Goal: Task Accomplishment & Management: Complete application form

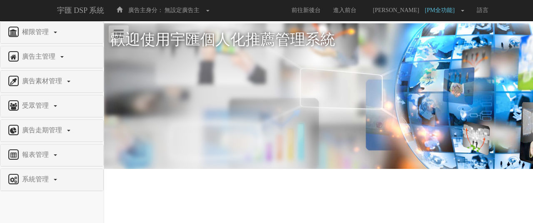
click at [42, 171] on div "系統管理" at bounding box center [51, 180] width 103 height 22
click at [45, 176] on span "系統管理" at bounding box center [36, 179] width 33 height 7
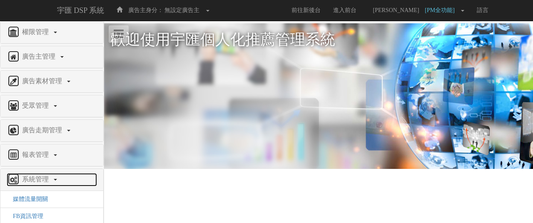
scroll to position [75, 0]
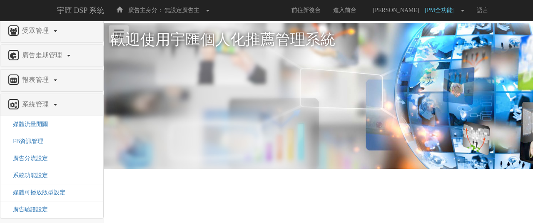
click at [47, 204] on li "廣告驗證設定" at bounding box center [51, 209] width 103 height 17
click at [41, 207] on span "廣告驗證設定" at bounding box center [27, 210] width 41 height 6
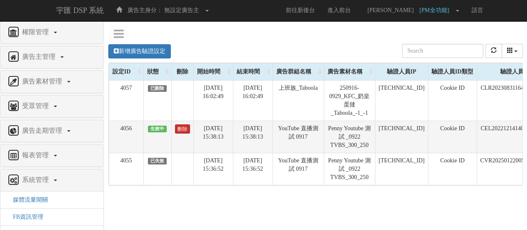
click at [182, 130] on link "刪除" at bounding box center [182, 128] width 15 height 9
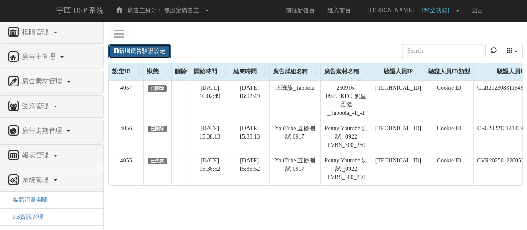
click at [134, 45] on link "新增廣告驗證設定" at bounding box center [139, 51] width 62 height 14
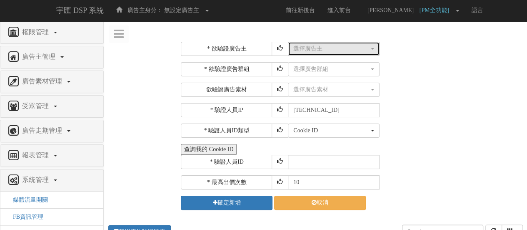
click at [314, 45] on div "選擇廣告主" at bounding box center [331, 49] width 76 height 8
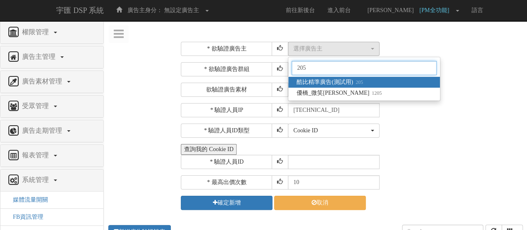
type input "205"
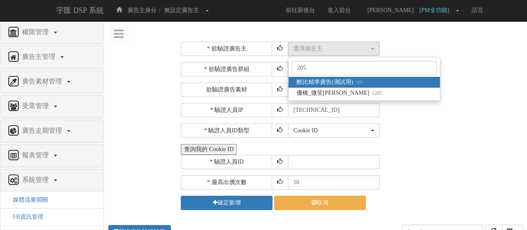
click at [317, 82] on span "酷比精準廣告(測試用) 205" at bounding box center [330, 82] width 66 height 8
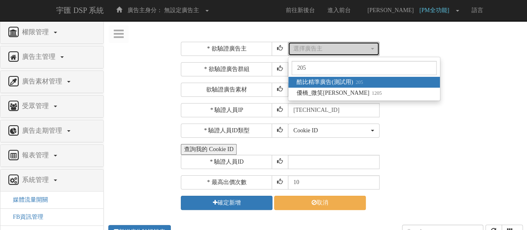
select select "205"
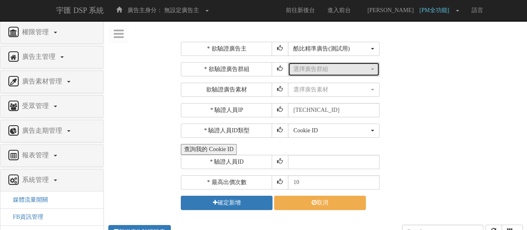
click at [337, 70] on div "選擇廣告群組" at bounding box center [331, 69] width 76 height 8
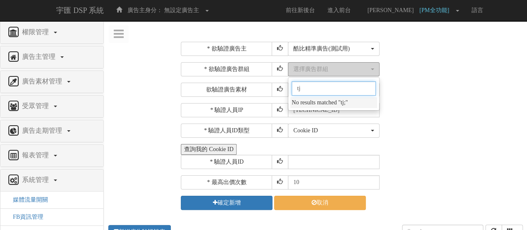
type input "t"
type input "創"
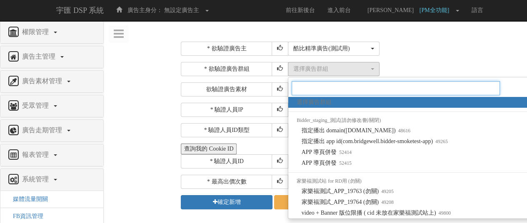
paste input "playground 影音"
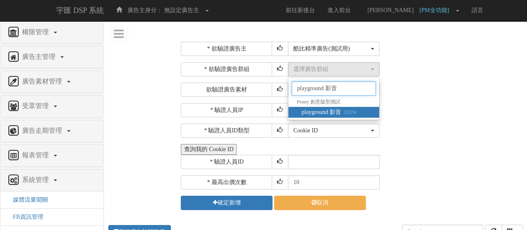
type input "playground 影音"
click at [343, 108] on span "playground 影音 55374" at bounding box center [329, 112] width 55 height 8
select select "55374"
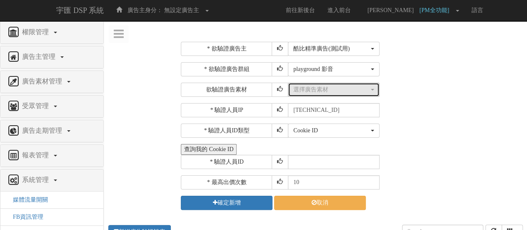
click at [338, 95] on button "選擇廣告素材" at bounding box center [334, 89] width 92 height 14
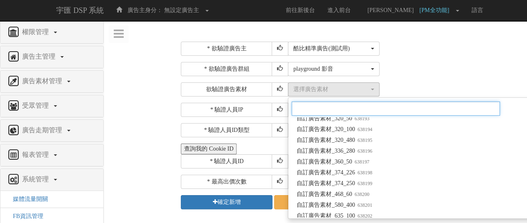
scroll to position [2958, 0]
paste input "幸福拉霸_圖片+影片_300x250"
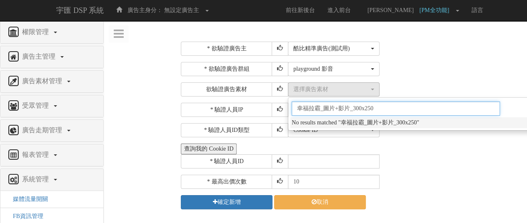
scroll to position [0, 0]
drag, startPoint x: 318, startPoint y: 107, endPoint x: 354, endPoint y: 107, distance: 35.8
click at [354, 107] on input "幸福拉霸_圖片+影片_300x250" at bounding box center [396, 109] width 208 height 14
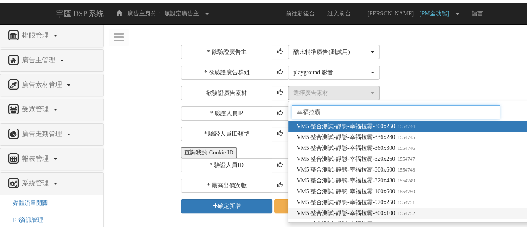
scroll to position [141, 0]
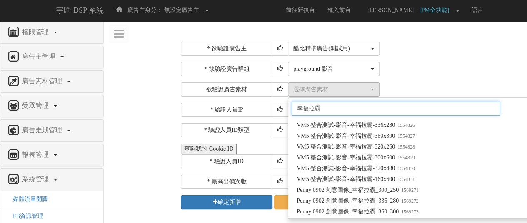
type input "幸福拉霸"
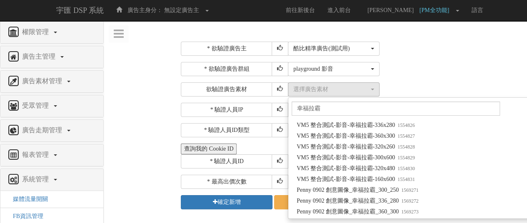
click at [440, 62] on div "選擇廣告群組 指定播出 domain(bridgewell-bidder.com) 指定播出 app id(com.bridgewell.bidder-smo…" at bounding box center [404, 69] width 233 height 14
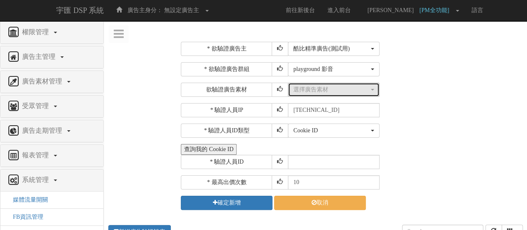
click at [330, 91] on div "選擇廣告素材" at bounding box center [331, 89] width 76 height 8
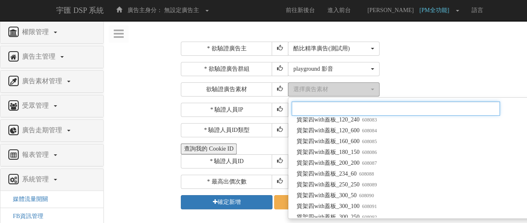
paste input "1575769"
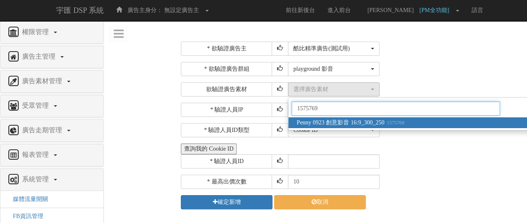
type input "1575769"
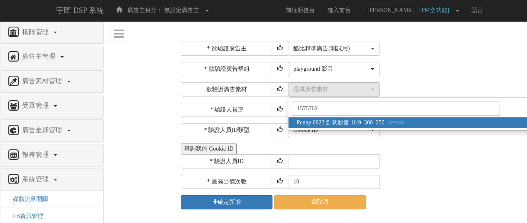
click at [385, 123] on span "Penny 0923 創意影音 16:9_300_250 1575769" at bounding box center [350, 123] width 107 height 8
select select "1575769"
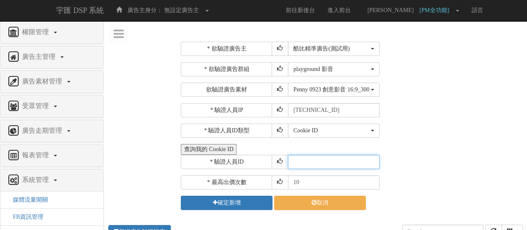
click at [335, 162] on input "text" at bounding box center [334, 162] width 92 height 14
drag, startPoint x: 215, startPoint y: 144, endPoint x: 197, endPoint y: 152, distance: 19.6
click at [197, 152] on button "查詢我的 Cookie ID" at bounding box center [209, 149] width 56 height 11
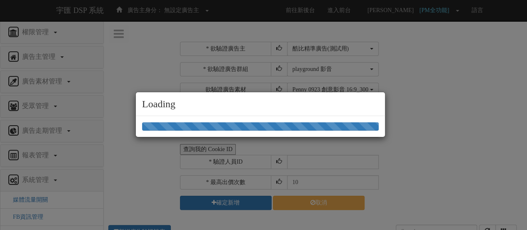
select select "205"
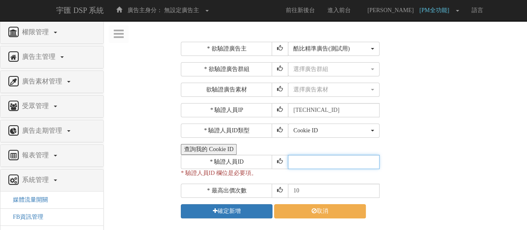
click at [310, 162] on input "text" at bounding box center [334, 162] width 92 height 14
paste input "CXR20250320164412993912"
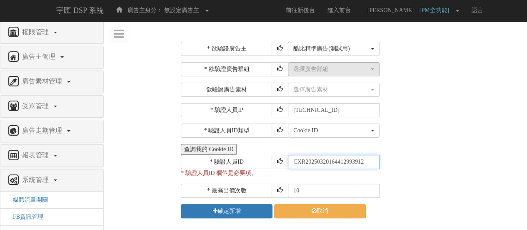
type input "CXR20250320164412993912"
click at [316, 71] on div "選擇廣告群組" at bounding box center [331, 69] width 76 height 8
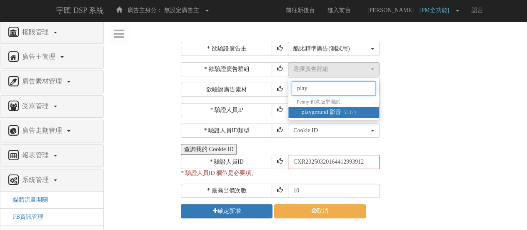
type input "play"
click at [356, 108] on span "playground 影音 55374" at bounding box center [329, 112] width 55 height 8
select select "55374"
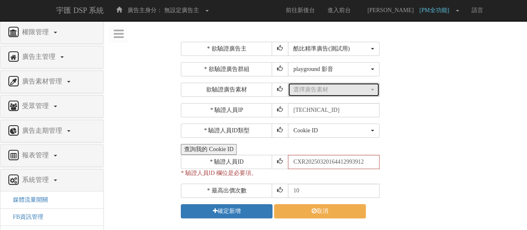
click at [357, 93] on button "選擇廣告素材" at bounding box center [334, 89] width 92 height 14
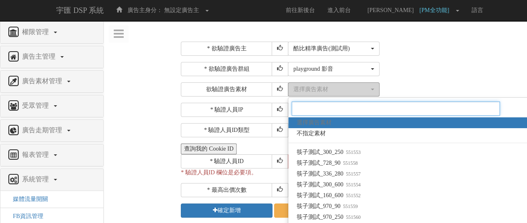
paste input "1575769"
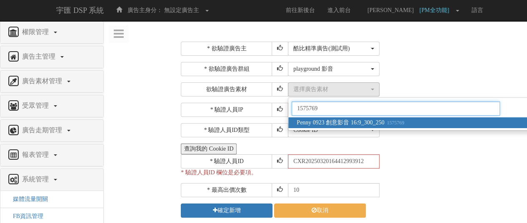
type input "1575769"
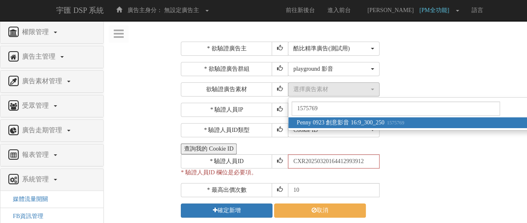
click at [354, 123] on span "Penny 0923 創意影音 16:9_300_250 1575769" at bounding box center [350, 123] width 107 height 8
select select "1575769"
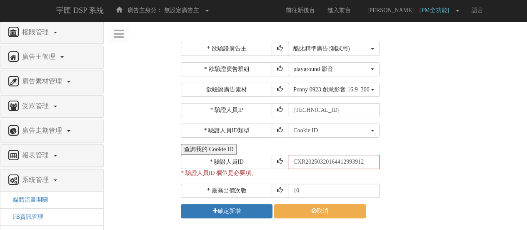
click at [431, 135] on div "Cookie ID ADID IDFA Cookie ID" at bounding box center [404, 130] width 233 height 14
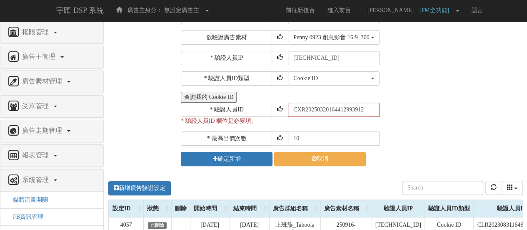
scroll to position [42, 0]
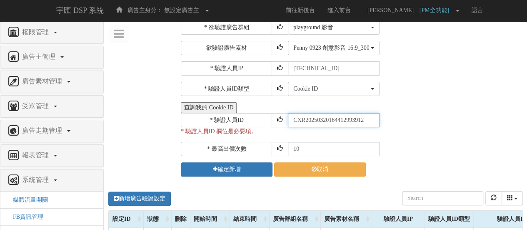
click at [291, 121] on input "CXR20250320164412993912" at bounding box center [334, 120] width 92 height 14
drag, startPoint x: 293, startPoint y: 121, endPoint x: 285, endPoint y: 121, distance: 8.3
click at [285, 121] on div "* 驗證人員ID CXR20250320164412993912" at bounding box center [351, 120] width 340 height 14
click at [374, 119] on input "CXR20250320164412993912" at bounding box center [334, 120] width 92 height 14
click at [458, 152] on div "* 最高出價次數 10" at bounding box center [351, 149] width 340 height 14
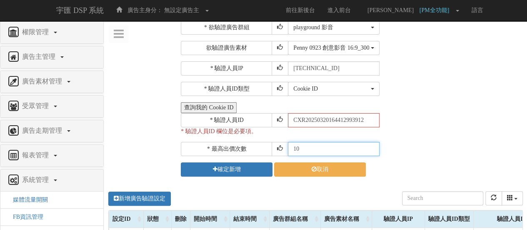
click at [322, 149] on input "10" at bounding box center [334, 149] width 92 height 14
type input "1"
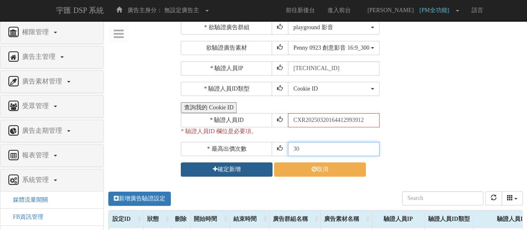
type input "30"
click at [256, 164] on button "確定新增" at bounding box center [227, 169] width 92 height 14
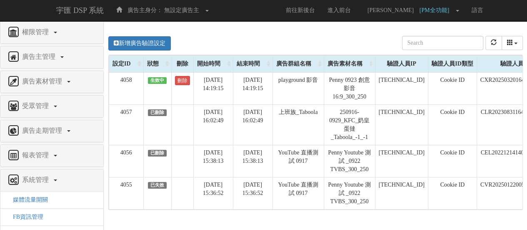
scroll to position [0, 0]
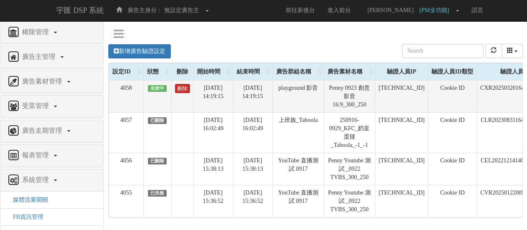
click at [180, 90] on link "刪除" at bounding box center [182, 88] width 15 height 9
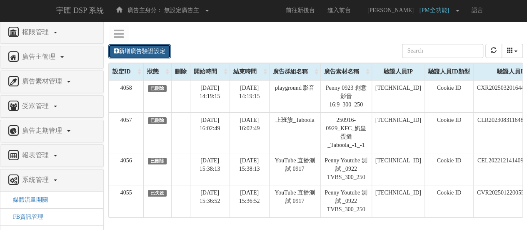
click at [157, 50] on link "新增廣告驗證設定" at bounding box center [139, 51] width 62 height 14
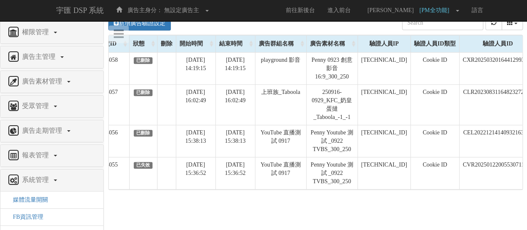
scroll to position [0, 97]
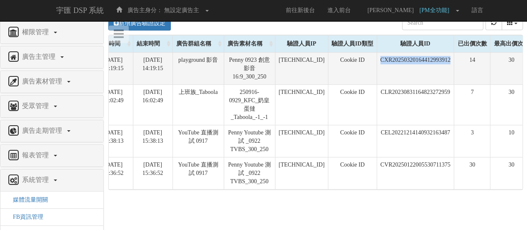
drag, startPoint x: 452, startPoint y: 57, endPoint x: 372, endPoint y: 61, distance: 80.1
click at [377, 61] on td "CXR20250320164412993912" at bounding box center [415, 68] width 77 height 32
copy td "CXR20250320164412993912"
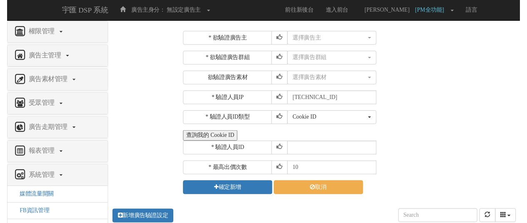
scroll to position [0, 0]
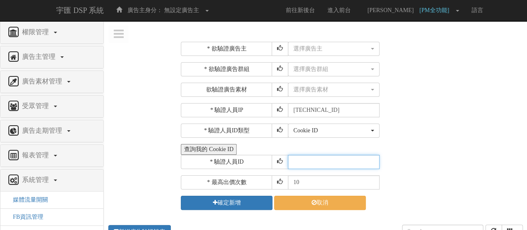
click at [305, 155] on input "text" at bounding box center [334, 162] width 92 height 14
paste input "CXR20250320164412993912"
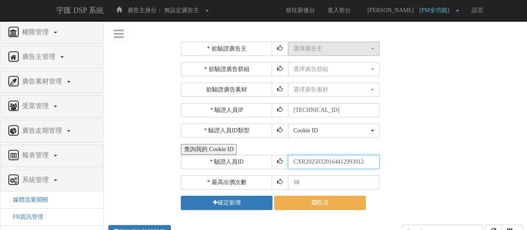
type input "CXR20250320164412993912"
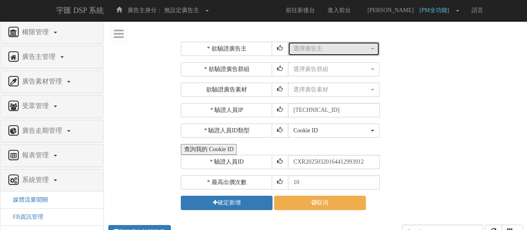
click at [307, 50] on div "選擇廣告主" at bounding box center [331, 49] width 76 height 8
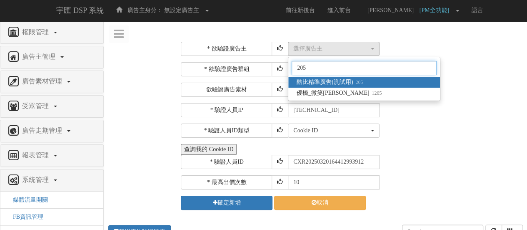
type input "205"
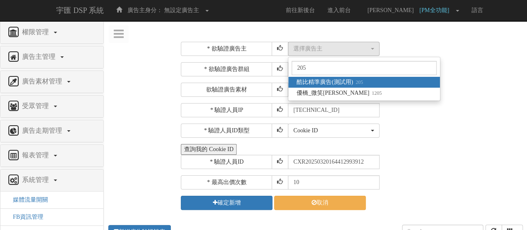
click at [320, 80] on span "酷比精準廣告(測試用) 205" at bounding box center [330, 82] width 66 height 8
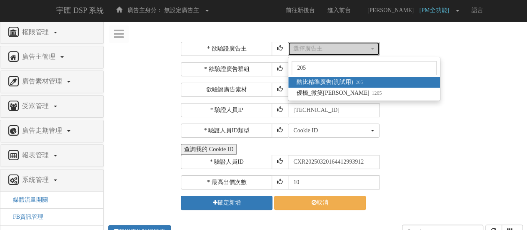
select select "205"
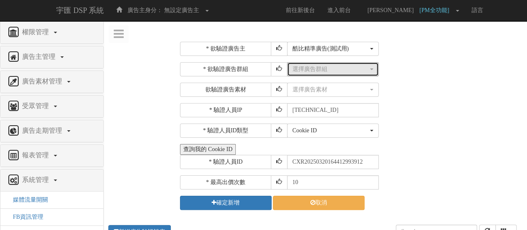
click at [321, 66] on div "選擇廣告群組" at bounding box center [330, 69] width 76 height 8
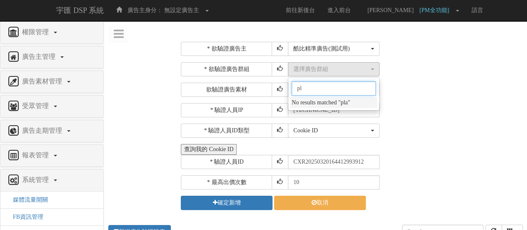
type input "p"
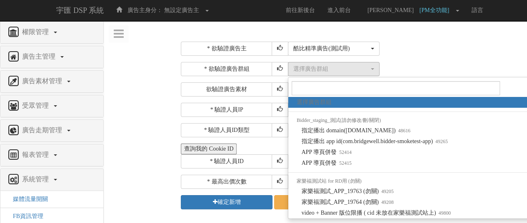
click at [472, 71] on div "選擇廣告群組 指定播出 domain(bridgewell-bidder.com) 指定播出 app id(com.bridgewell.bidder-smo…" at bounding box center [404, 69] width 233 height 14
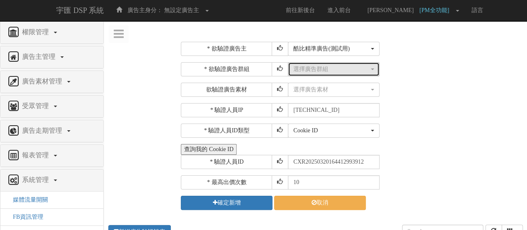
click at [343, 62] on button "選擇廣告群組" at bounding box center [334, 69] width 92 height 14
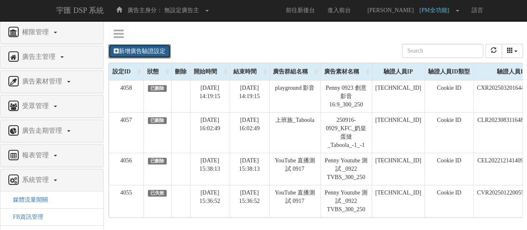
click at [150, 49] on link "新增廣告驗證設定" at bounding box center [139, 51] width 62 height 14
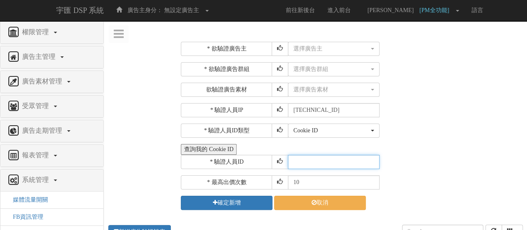
drag, startPoint x: 339, startPoint y: 159, endPoint x: 337, endPoint y: 153, distance: 6.2
click at [339, 159] on input "text" at bounding box center [334, 162] width 92 height 14
paste input "CXR20250320164412993912"
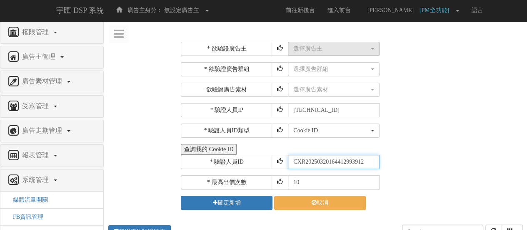
type input "CXR20250320164412993912"
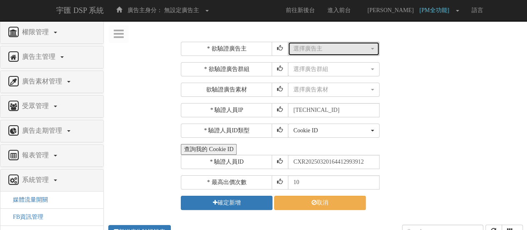
click at [323, 47] on div "選擇廣告主" at bounding box center [331, 49] width 76 height 8
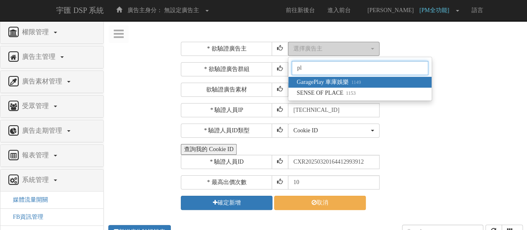
type input "p"
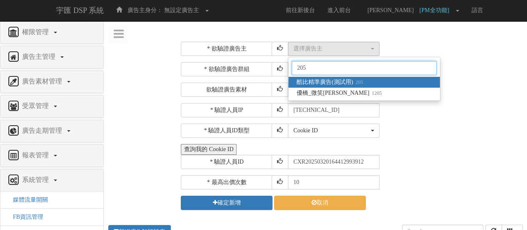
type input "205"
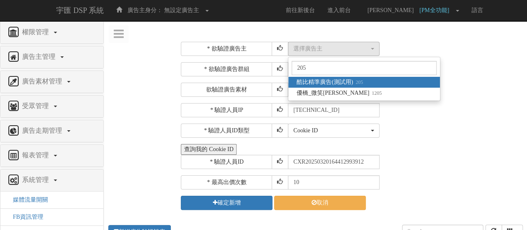
click at [373, 80] on link "酷比精準廣告(測試用) 205" at bounding box center [364, 82] width 152 height 11
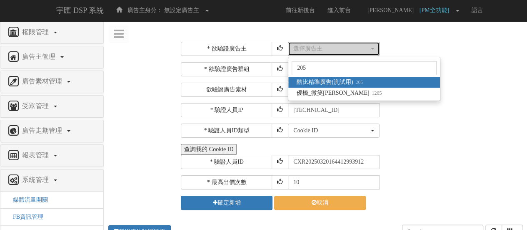
select select "205"
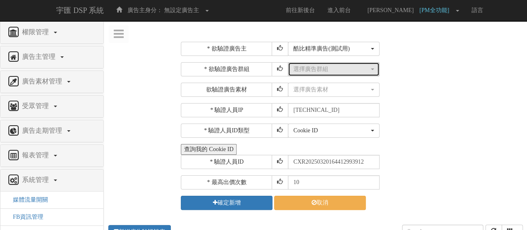
click at [337, 66] on div "選擇廣告群組" at bounding box center [331, 69] width 76 height 8
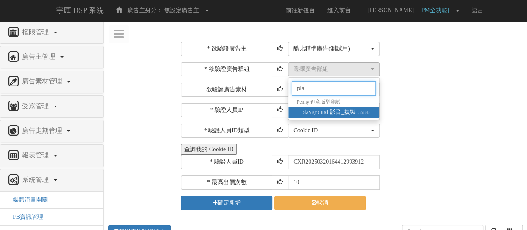
type input "pla"
click at [361, 109] on small "55842" at bounding box center [363, 112] width 15 height 6
select select "55842"
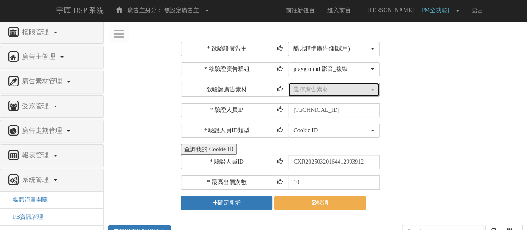
click at [300, 94] on button "選擇廣告素材" at bounding box center [334, 89] width 92 height 14
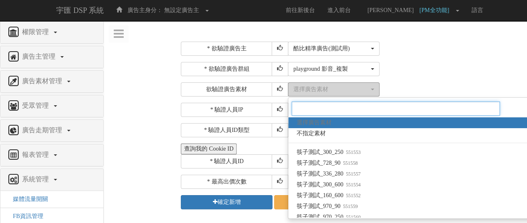
paste input "1575772"
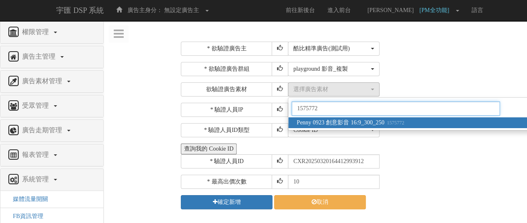
type input "1575772"
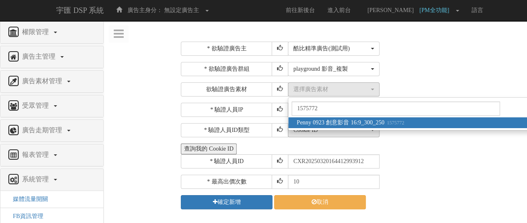
click at [346, 124] on span "Penny 0923 創意影音 16:9_300_250 1575772" at bounding box center [350, 123] width 107 height 8
select select "1575772"
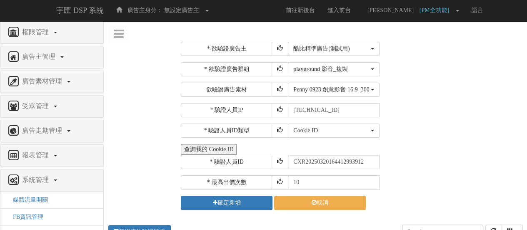
click at [483, 144] on div "查詢我的 Cookie ID" at bounding box center [351, 149] width 340 height 11
click at [351, 188] on div "* 欲驗證廣告主 選擇廣告主 特力+ 科技紫薇網 Momo Uniqlo EFShop 樂天 屈臣氏[PERSON_NAME] sinyi 信義房屋 S2_B…" at bounding box center [351, 126] width 340 height 168
click at [356, 181] on input "10" at bounding box center [334, 182] width 92 height 14
type input "1"
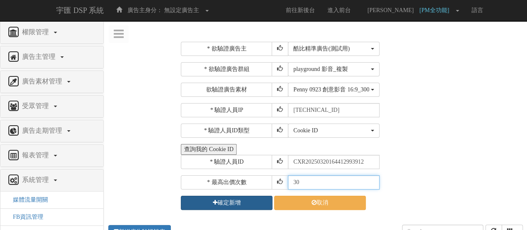
type input "30"
click at [244, 202] on button "確定新增" at bounding box center [227, 202] width 92 height 14
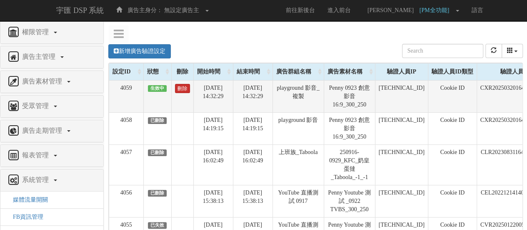
click at [180, 90] on link "刪除" at bounding box center [182, 88] width 15 height 9
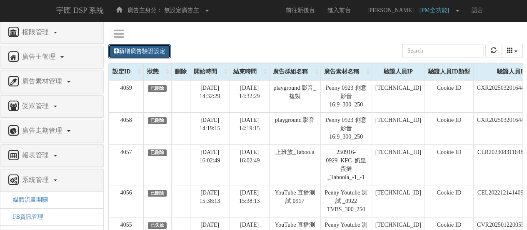
click at [152, 49] on link "新增廣告驗證設定" at bounding box center [139, 51] width 62 height 14
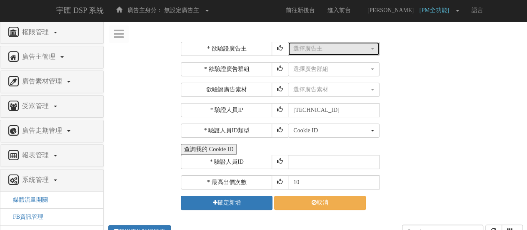
click at [339, 45] on div "選擇廣告主" at bounding box center [331, 49] width 76 height 8
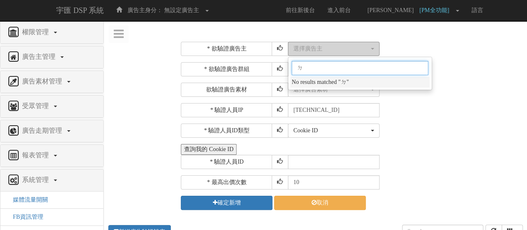
type input "ㄉㄢ"
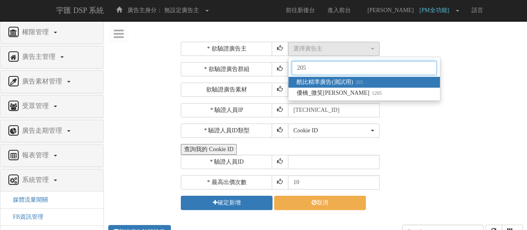
type input "205"
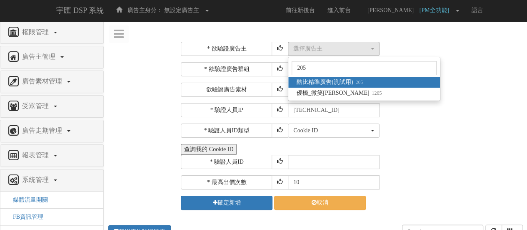
click at [352, 84] on span "酷比精準廣告(測試用) 205" at bounding box center [330, 82] width 66 height 8
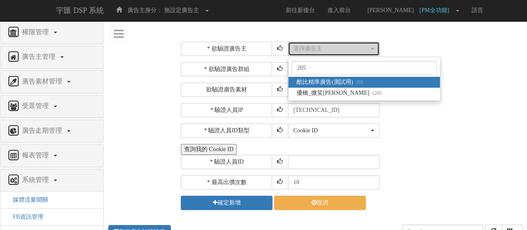
select select "205"
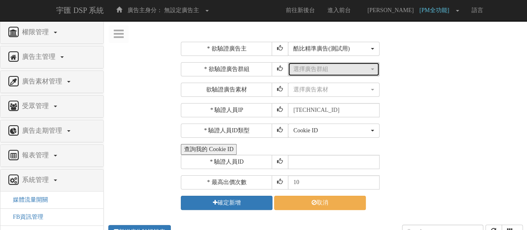
click at [345, 67] on div "選擇廣告群組" at bounding box center [331, 69] width 76 height 8
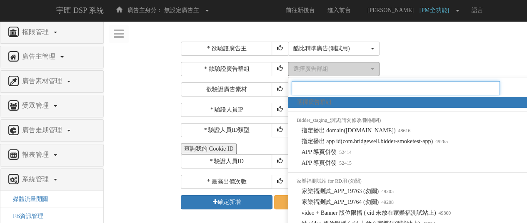
paste input "創意廣告：第二階段目前的進度，或是即將要驗收的項目？"
type input "創意廣告：第二階段目前的進度，或是即將要驗收的項目？"
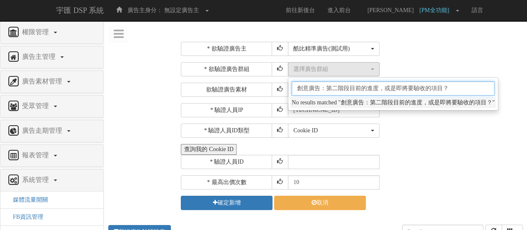
drag, startPoint x: 455, startPoint y: 87, endPoint x: 245, endPoint y: 103, distance: 210.6
click at [245, 103] on div "* 欲驗證廣告主 選擇廣告主 特力+ 科技紫薇網 Momo Uniqlo EFShop 樂天 屈臣氏[PERSON_NAME] sinyi 信義房屋 S2_B…" at bounding box center [351, 126] width 340 height 168
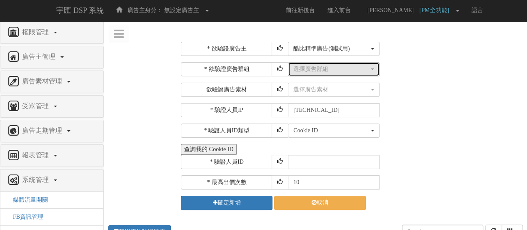
click at [324, 68] on div "選擇廣告群組" at bounding box center [331, 69] width 76 height 8
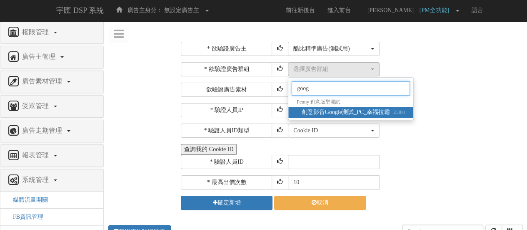
type input "goog"
click at [355, 110] on span "創意影音Google測試_PC_幸福拉霸 55380" at bounding box center [353, 112] width 103 height 8
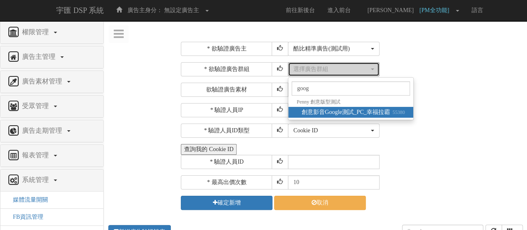
select select "55380"
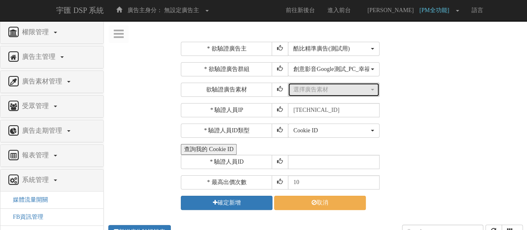
click at [338, 87] on div "選擇廣告素材" at bounding box center [331, 89] width 76 height 8
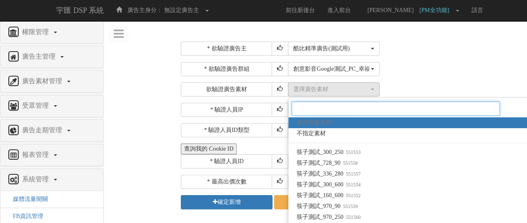
paste input "1575769"
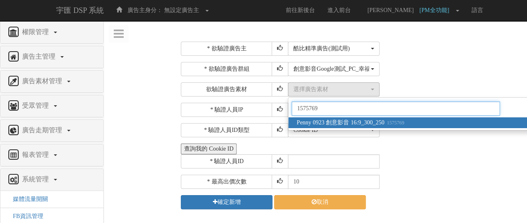
type input "1575769"
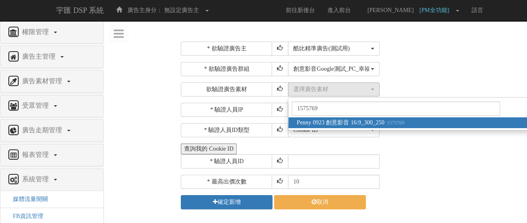
click at [352, 125] on span "Penny 0923 創意影音 16:9_300_250 1575769" at bounding box center [350, 123] width 107 height 8
select select "1575769"
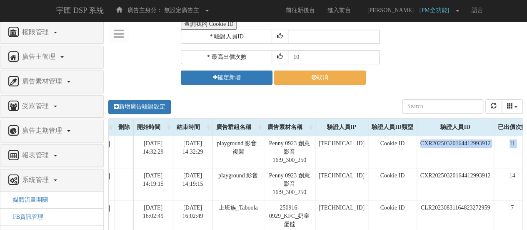
scroll to position [0, 108]
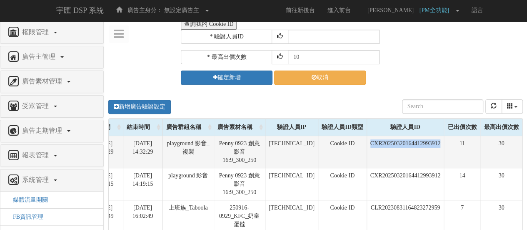
drag, startPoint x: 468, startPoint y: 141, endPoint x: 443, endPoint y: 145, distance: 25.6
click at [443, 145] on td "CXR20250320164412993912" at bounding box center [405, 151] width 77 height 32
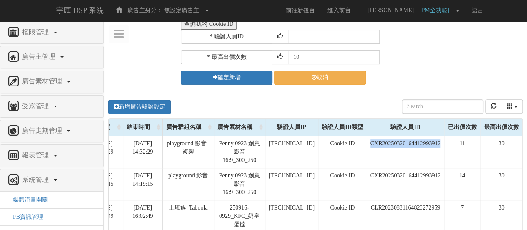
copy td "CXR20250320164412993912"
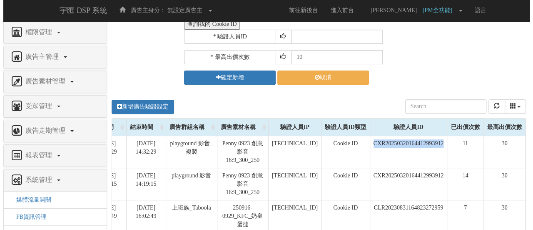
scroll to position [83, 0]
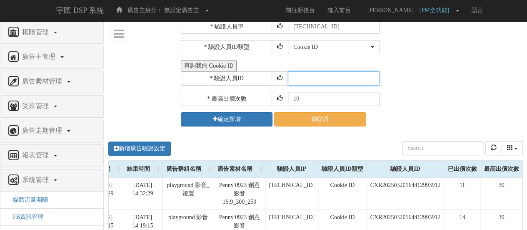
click at [303, 75] on input "text" at bounding box center [334, 78] width 92 height 14
paste input "CXR20250320164412993912"
type input "CXR20250320164412993912"
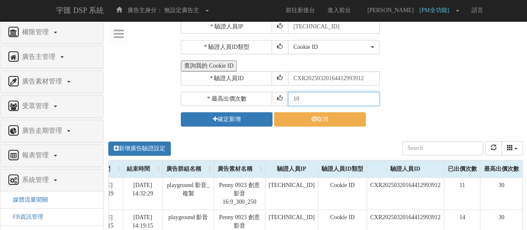
click at [302, 95] on input "10" at bounding box center [334, 99] width 92 height 14
type input "1"
type input "30"
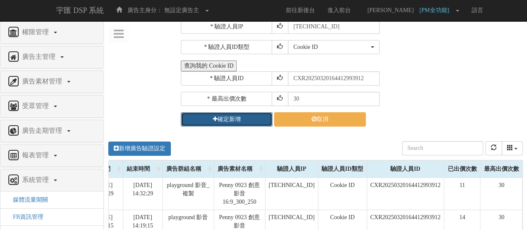
click at [230, 121] on button "確定新增" at bounding box center [227, 119] width 92 height 14
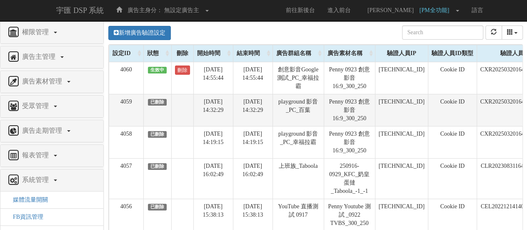
scroll to position [0, 0]
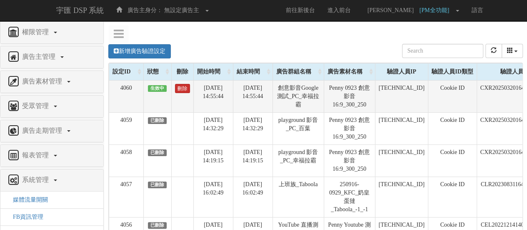
click at [185, 90] on link "刪除" at bounding box center [182, 88] width 15 height 9
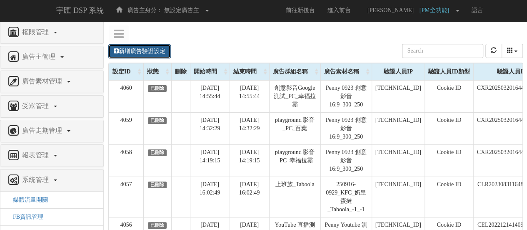
click at [162, 45] on link "新增廣告驗證設定" at bounding box center [139, 51] width 62 height 14
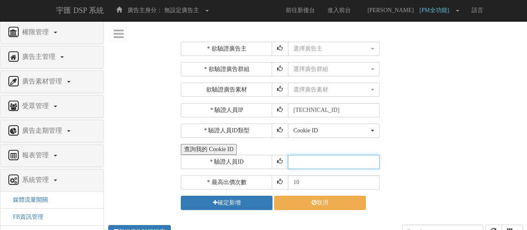
click at [310, 162] on input "text" at bounding box center [334, 162] width 92 height 14
paste input "CEL20221214140932163487"
type input "CEL20221214140932163487"
click at [488, 137] on div "* 欲驗證廣告主 選擇廣告主 特力+ 科技紫薇網 Momo Uniqlo EFShop 樂天 屈臣氏[PERSON_NAME] sinyi 信義房屋 S2_B…" at bounding box center [351, 126] width 340 height 168
click at [316, 183] on input "10" at bounding box center [334, 182] width 92 height 14
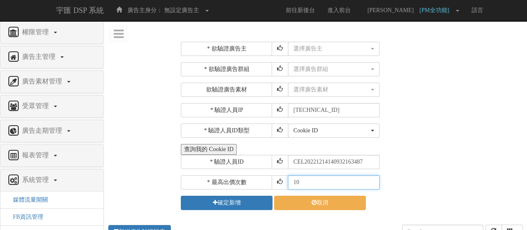
type input "1"
type input "3"
type input "30"
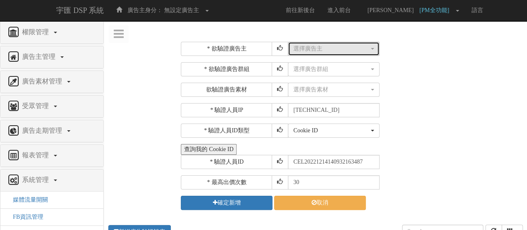
click at [317, 48] on div "選擇廣告主" at bounding box center [331, 49] width 76 height 8
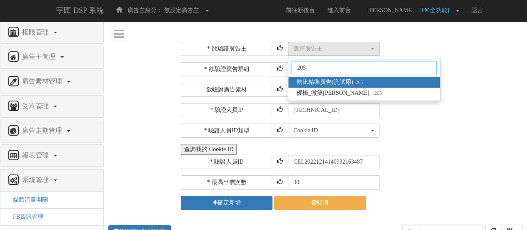
type input "205"
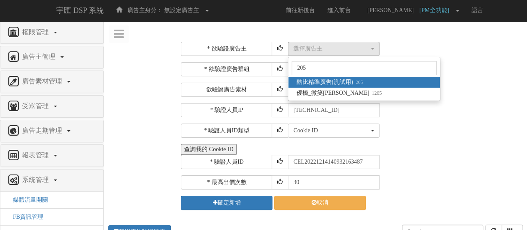
click at [362, 80] on small "205" at bounding box center [358, 82] width 10 height 6
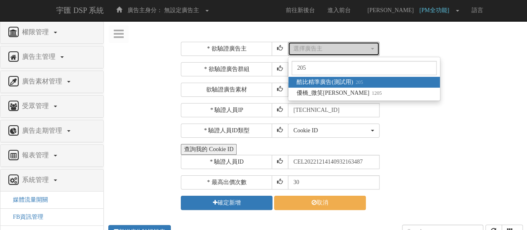
select select "205"
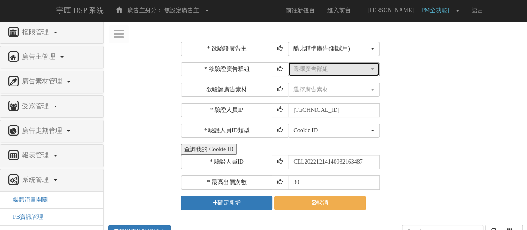
click at [329, 65] on div "選擇廣告群組" at bounding box center [331, 69] width 76 height 8
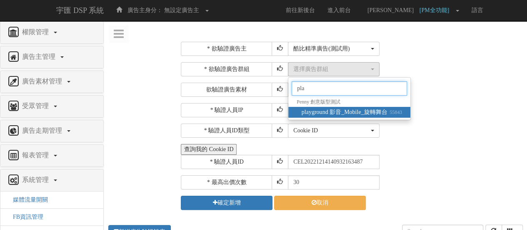
type input "pla"
click at [386, 111] on span "playground 影音_Mobile_旋轉舞台 55843" at bounding box center [352, 112] width 100 height 8
select select "55843"
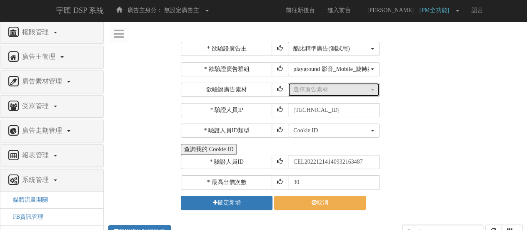
click at [321, 86] on div "選擇廣告素材" at bounding box center [331, 89] width 76 height 8
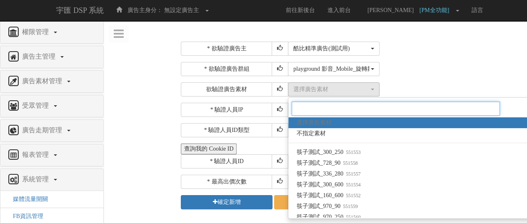
paste input "1575905"
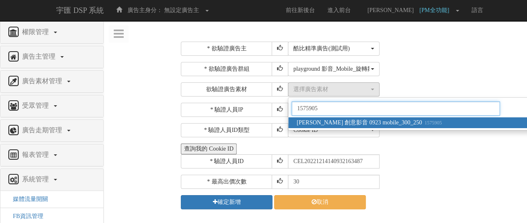
type input "1575905"
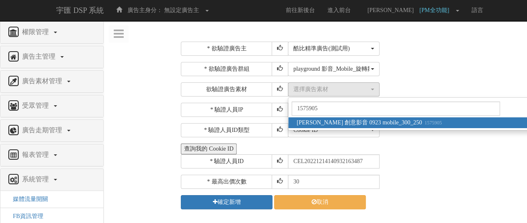
click at [354, 124] on span "[PERSON_NAME] 創意影音 0923 mobile_300_[PHONE_NUMBER]" at bounding box center [369, 123] width 145 height 8
select select "1575905"
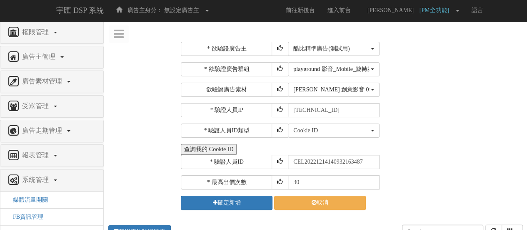
click at [466, 148] on div "查詢我的 Cookie ID" at bounding box center [351, 149] width 340 height 11
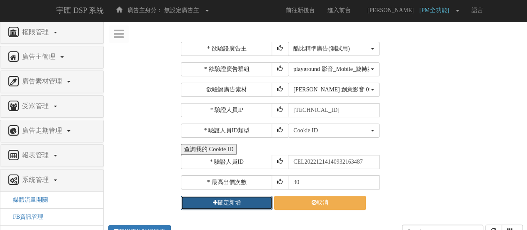
click at [227, 202] on button "確定新增" at bounding box center [227, 202] width 92 height 14
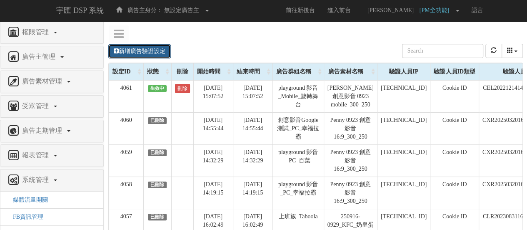
click at [149, 48] on link "新增廣告驗證設定" at bounding box center [139, 51] width 62 height 14
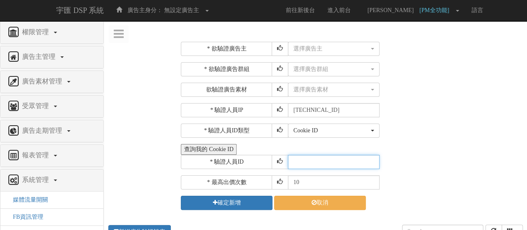
click at [342, 155] on input "text" at bounding box center [334, 162] width 92 height 14
paste input "CZR2022110409493320255"
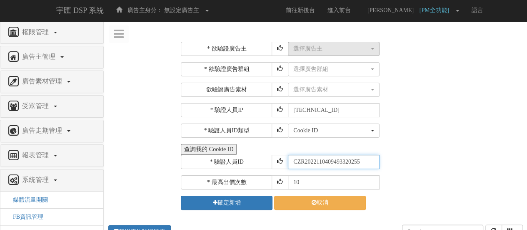
type input "CZR2022110409493320255"
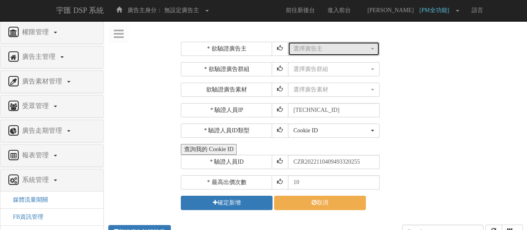
click at [340, 52] on div "選擇廣告主" at bounding box center [331, 49] width 76 height 8
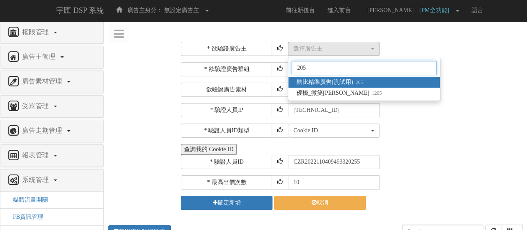
type input "205"
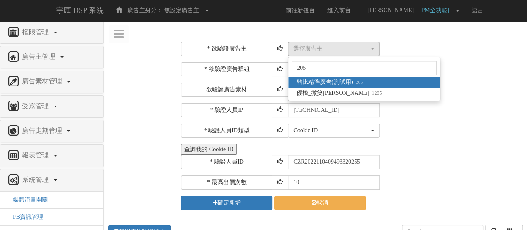
click at [343, 80] on span "酷比精準廣告(測試用) 205" at bounding box center [330, 82] width 66 height 8
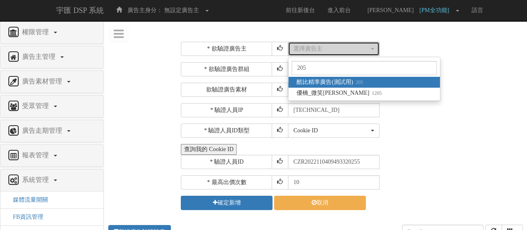
select select "205"
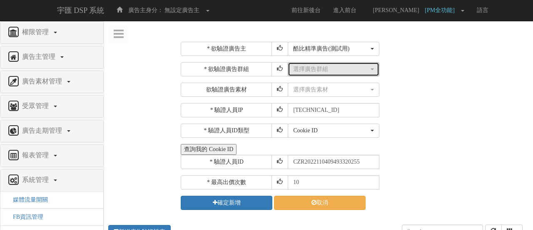
click at [340, 69] on div "選擇廣告群組" at bounding box center [331, 69] width 76 height 8
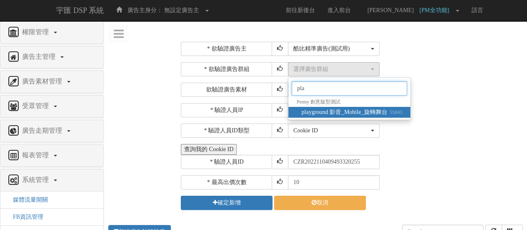
type input "pla"
click at [375, 108] on span "playground 影音_Mobile_旋轉舞台 55843" at bounding box center [352, 112] width 100 height 8
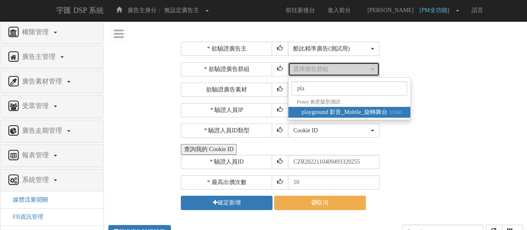
select select "55843"
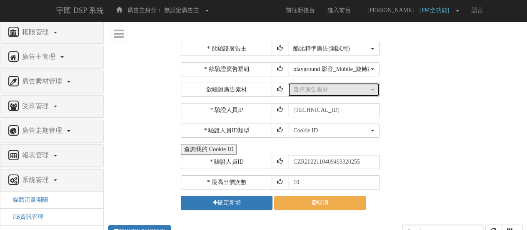
click at [336, 88] on div "選擇廣告素材" at bounding box center [331, 89] width 76 height 8
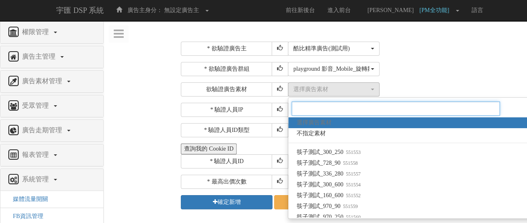
paste input "1575905"
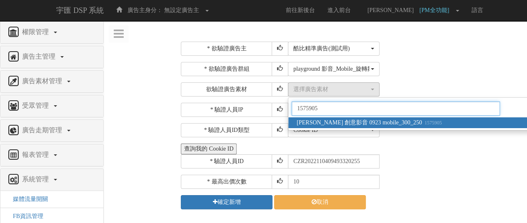
type input "1575905"
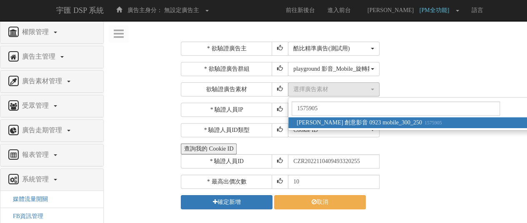
click at [362, 120] on span "[PERSON_NAME] 創意影音 0923 mobile_300_[PHONE_NUMBER]" at bounding box center [369, 123] width 145 height 8
select select "1575905"
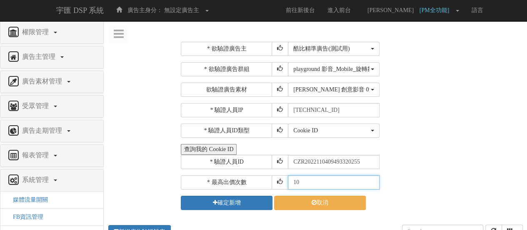
click at [309, 177] on input "10" at bounding box center [334, 182] width 92 height 14
type input "1"
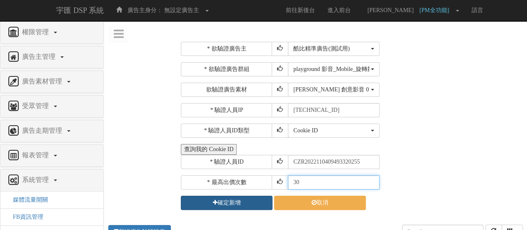
type input "30"
click at [256, 203] on button "確定新增" at bounding box center [227, 202] width 92 height 14
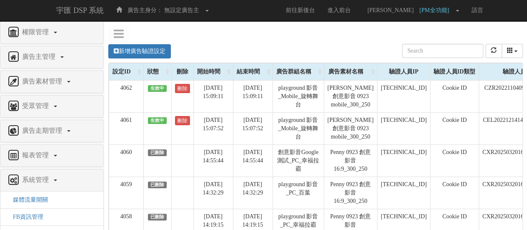
click at [184, 89] on link "刪除" at bounding box center [182, 88] width 15 height 9
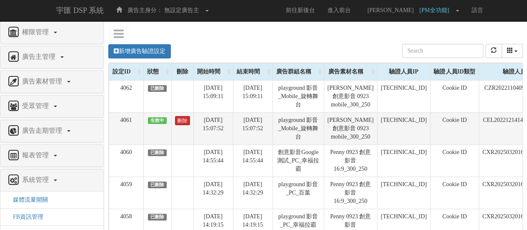
click at [183, 121] on link "刪除" at bounding box center [182, 120] width 15 height 9
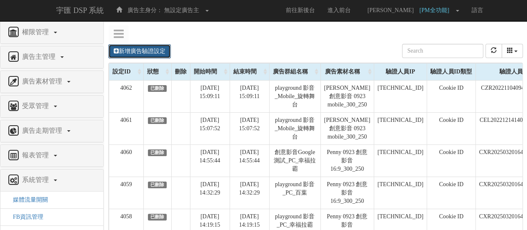
click at [146, 50] on link "新增廣告驗證設定" at bounding box center [139, 51] width 62 height 14
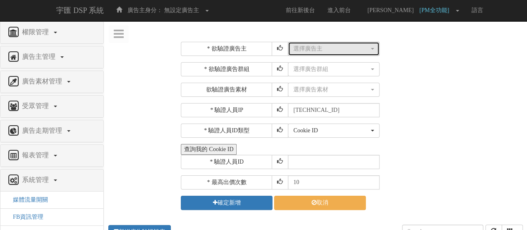
click at [321, 49] on div "選擇廣告主" at bounding box center [331, 49] width 76 height 8
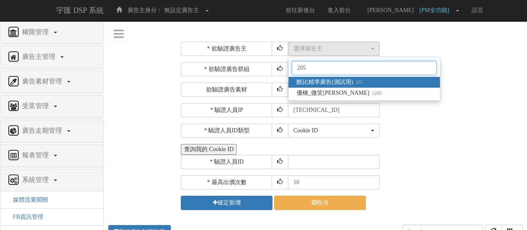
type input "205"
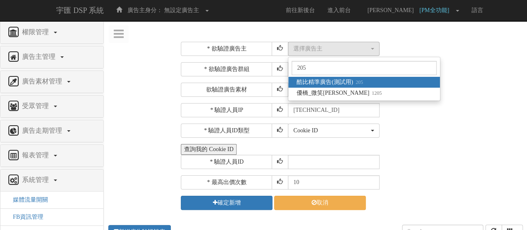
click at [340, 79] on span "酷比精準廣告(測試用) 205" at bounding box center [330, 82] width 66 height 8
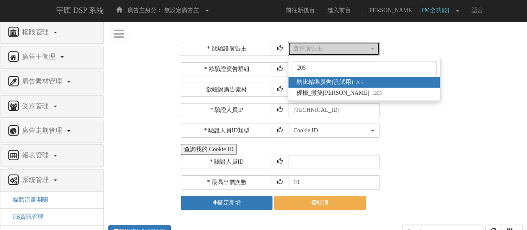
select select "205"
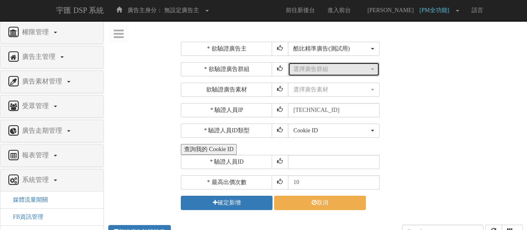
click at [335, 69] on div "選擇廣告群組" at bounding box center [331, 69] width 76 height 8
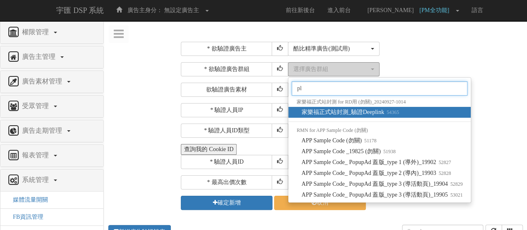
type input "p"
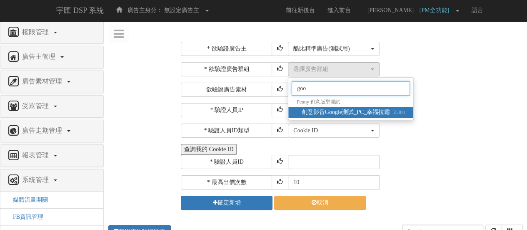
type input "goo"
click at [358, 108] on span "創意影音Google測試_PC_幸福拉霸 55380" at bounding box center [353, 112] width 103 height 8
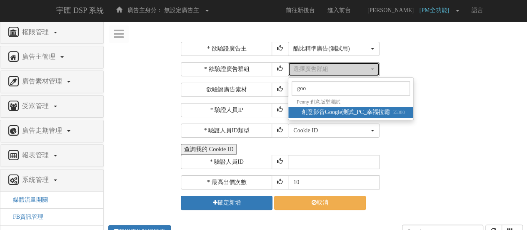
select select "55380"
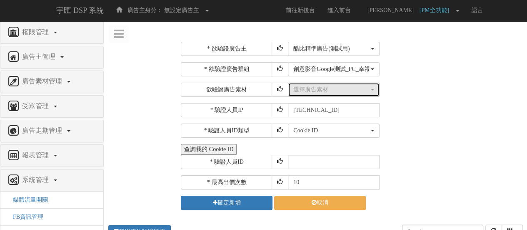
click at [347, 92] on div "選擇廣告素材" at bounding box center [331, 89] width 76 height 8
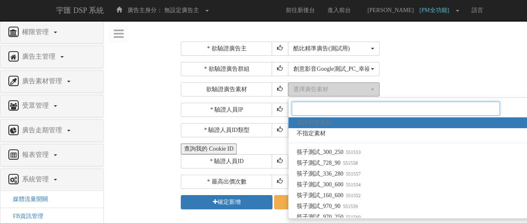
paste input "CXR20250320164412993912"
type input "CXR20250320164412993912"
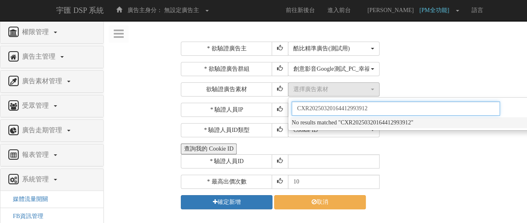
drag, startPoint x: 388, startPoint y: 106, endPoint x: 257, endPoint y: 108, distance: 130.4
click at [257, 108] on div "* 欲驗證廣告主 選擇廣告主 特力+ 科技紫薇網 Momo Uniqlo EFShop 樂天 屈臣氏[PERSON_NAME] sinyi 信義房屋 S2_B…" at bounding box center [351, 126] width 340 height 168
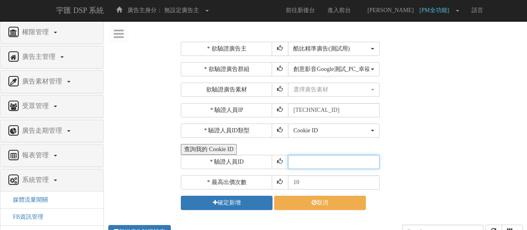
click at [318, 156] on input "text" at bounding box center [334, 162] width 92 height 14
paste input "CXR20250320164412993912"
type input "CXR20250320164412993912"
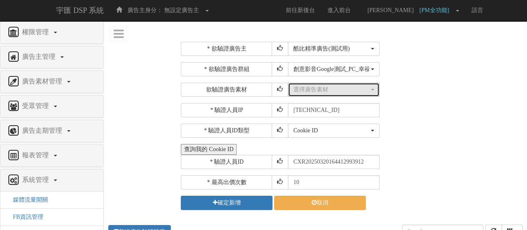
click at [314, 84] on button "選擇廣告素材" at bounding box center [334, 89] width 92 height 14
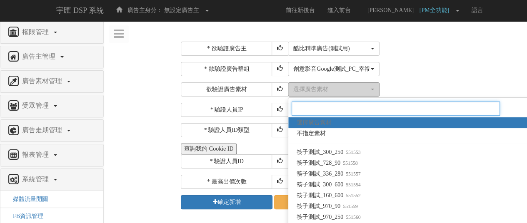
paste input "1575769"
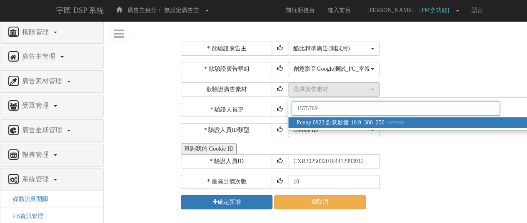
type input "1575769"
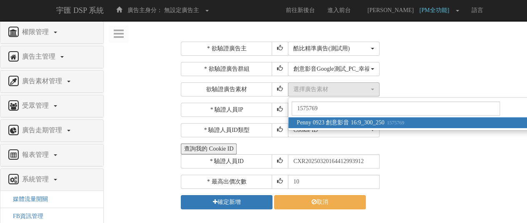
click at [405, 121] on small "1575769" at bounding box center [395, 123] width 20 height 6
select select "1575769"
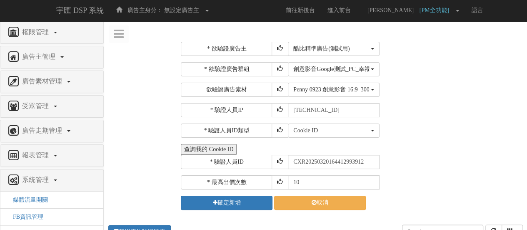
click at [457, 167] on div "* 驗證人員ID CXR20250320164412993912" at bounding box center [351, 162] width 340 height 14
click at [308, 177] on input "10" at bounding box center [334, 182] width 92 height 14
type input "1"
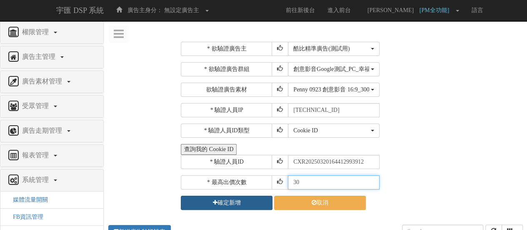
type input "30"
click at [213, 200] on icon "submit" at bounding box center [215, 202] width 5 height 6
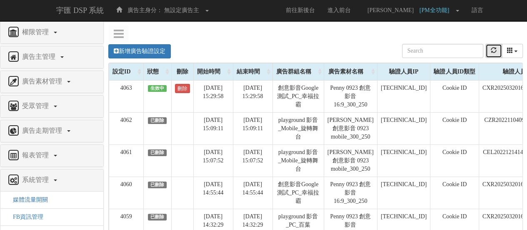
click at [486, 50] on button "refresh" at bounding box center [493, 51] width 17 height 14
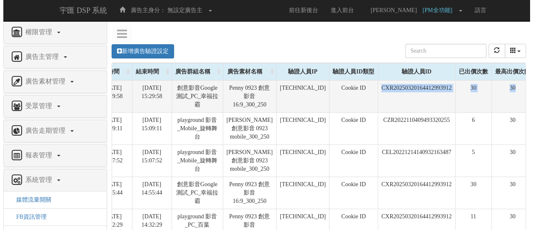
scroll to position [0, 108]
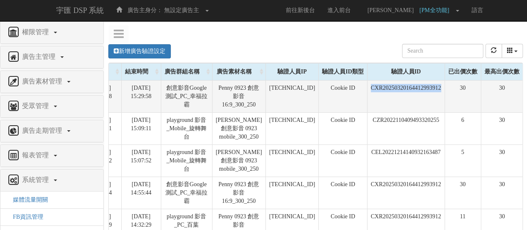
drag, startPoint x: 472, startPoint y: 87, endPoint x: 440, endPoint y: 89, distance: 31.7
click at [440, 89] on td "CXR20250320164412993912" at bounding box center [405, 96] width 77 height 32
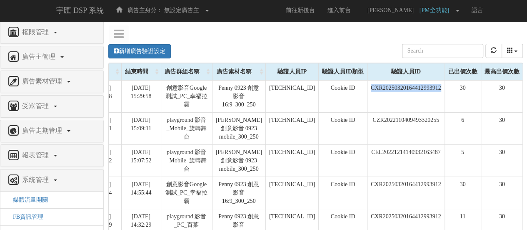
copy td "CXR20250320164412993912"
click at [147, 51] on link "新增廣告驗證設定" at bounding box center [139, 51] width 62 height 14
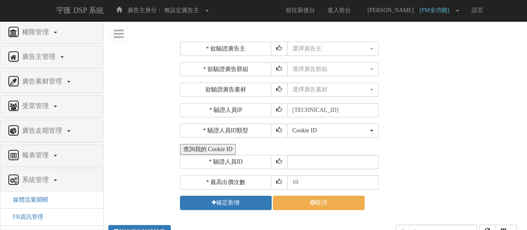
scroll to position [0, 102]
click at [303, 57] on div "* 欲驗證廣告主 選擇廣告主 特力+ 科技紫薇網 Momo Uniqlo EFShop 樂天 屈臣氏[PERSON_NAME] sinyi 信義房屋 S2_B…" at bounding box center [351, 126] width 340 height 168
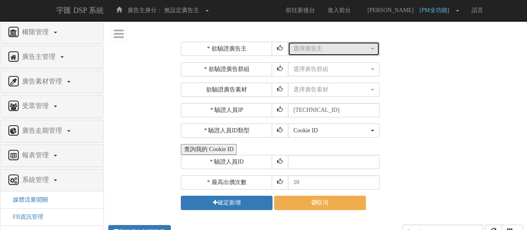
click at [303, 53] on button "選擇廣告主" at bounding box center [334, 49] width 92 height 14
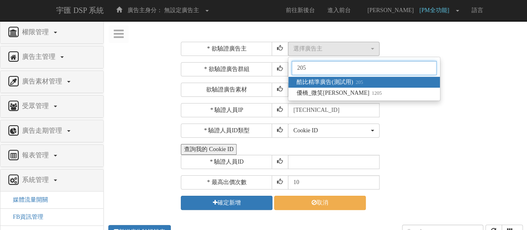
type input "205"
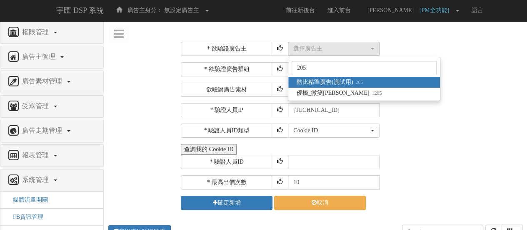
click at [323, 80] on span "酷比精準廣告(測試用) 205" at bounding box center [330, 82] width 66 height 8
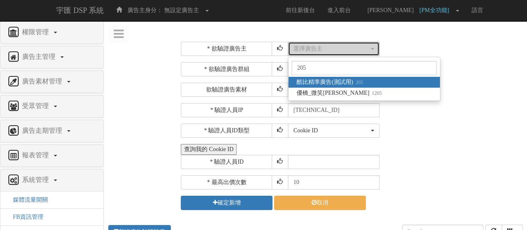
select select "205"
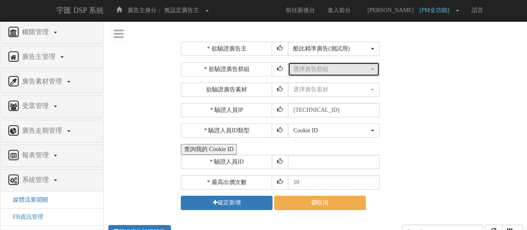
click at [333, 69] on div "選擇廣告群組" at bounding box center [331, 69] width 76 height 8
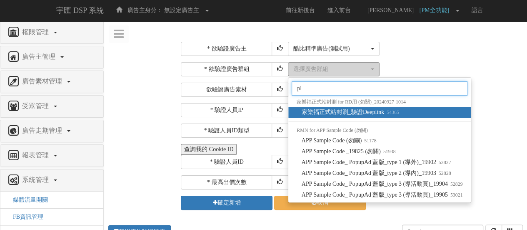
type input "p"
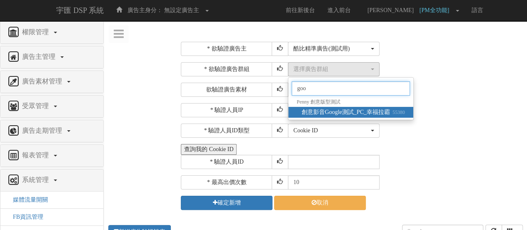
type input "goo"
click at [349, 110] on span "創意影音Google測試_PC_幸福拉霸 55380" at bounding box center [353, 112] width 103 height 8
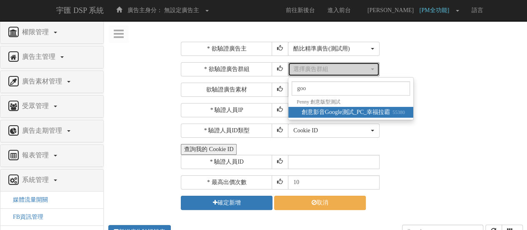
select select "55380"
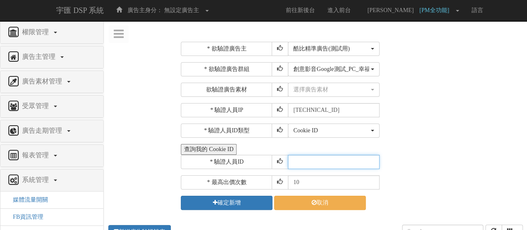
click at [331, 157] on input "text" at bounding box center [334, 162] width 92 height 14
paste input "CXR20250320164412993912"
type input "CXR20250320164412993912"
click at [321, 175] on input "10" at bounding box center [334, 182] width 92 height 14
type input "1"
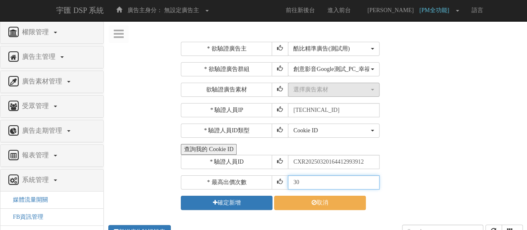
type input "30"
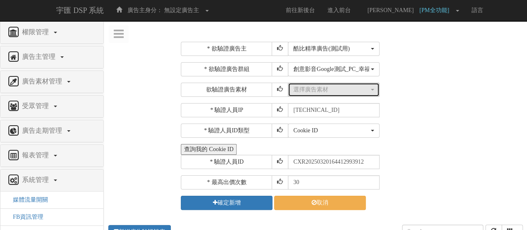
click at [323, 86] on div "選擇廣告素材" at bounding box center [331, 89] width 76 height 8
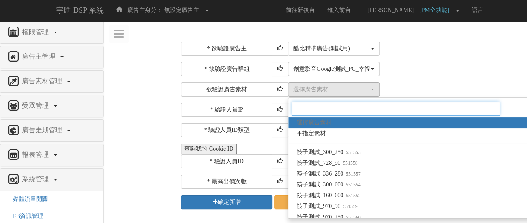
paste input "1575769"
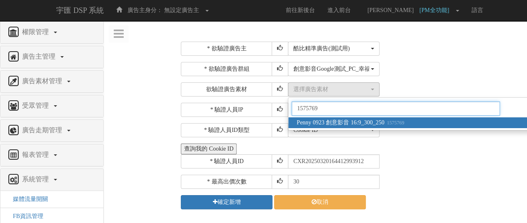
type input "1575769"
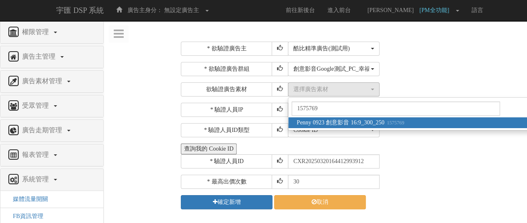
click at [372, 121] on span "Penny 0923 創意影音 16:9_300_250 1575769" at bounding box center [350, 123] width 107 height 8
select select "1575769"
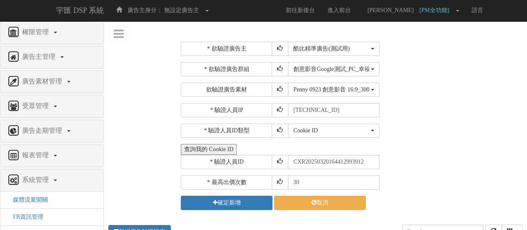
click at [472, 147] on div "查詢我的 Cookie ID" at bounding box center [351, 149] width 340 height 11
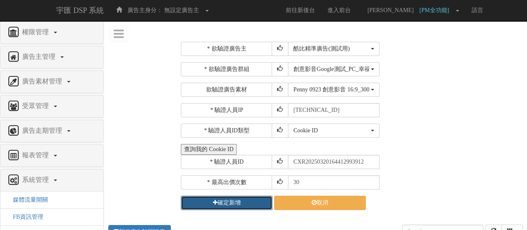
click at [213, 201] on icon "submit" at bounding box center [215, 202] width 5 height 6
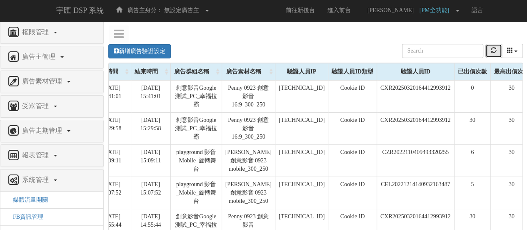
click at [493, 49] on icon "refresh" at bounding box center [494, 50] width 6 height 6
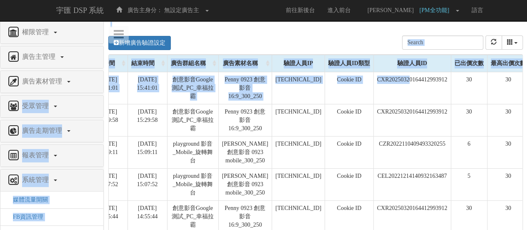
scroll to position [0, 0]
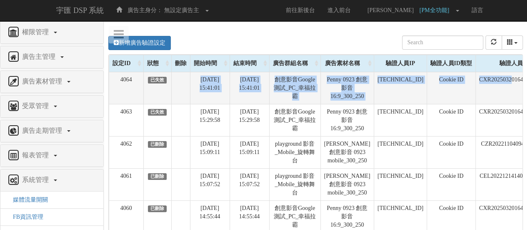
drag, startPoint x: 403, startPoint y: 91, endPoint x: 184, endPoint y: 92, distance: 219.2
click at [184, 92] on tr "4064 已失效 [DATE] 15:41:01 [DATE] 15:41:01 創意影音Google測試_PC_幸福拉霸 Penny 0923 創意影音 1…" at bounding box center [370, 88] width 522 height 32
click at [211, 94] on td "[DATE] 15:41:01" at bounding box center [210, 88] width 40 height 32
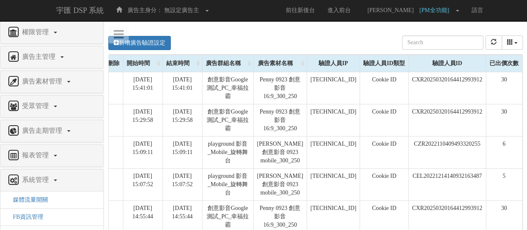
scroll to position [0, 108]
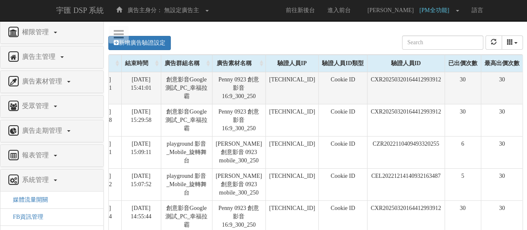
drag, startPoint x: 217, startPoint y: 94, endPoint x: 420, endPoint y: 88, distance: 203.4
click at [420, 88] on tr "4064 已失效 [DATE] 15:41:01 [DATE] 15:41:01 創意影音Google測試_PC_幸福拉霸 Penny 0923 創意影音 1…" at bounding box center [262, 88] width 522 height 32
click at [420, 88] on td "CXR20250320164412993912" at bounding box center [405, 88] width 77 height 32
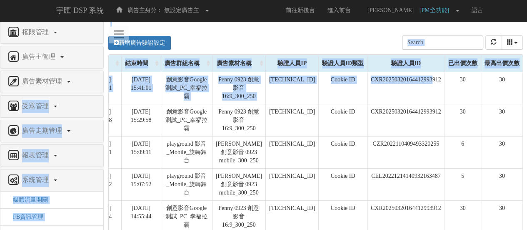
scroll to position [0, 0]
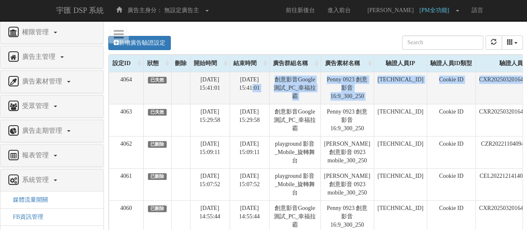
drag, startPoint x: 430, startPoint y: 87, endPoint x: 239, endPoint y: 85, distance: 190.8
click at [239, 85] on tr "4064 已失效 [DATE] 15:41:01 [DATE] 15:41:01 創意影音Google測試_PC_幸福拉霸 Penny 0923 創意影音 1…" at bounding box center [370, 88] width 522 height 32
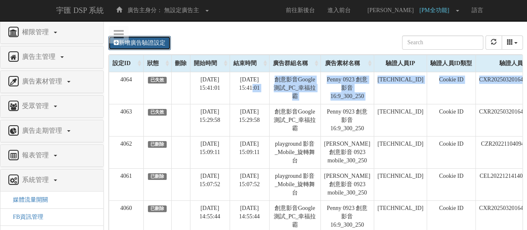
click at [146, 41] on link "新增廣告驗證設定" at bounding box center [139, 43] width 62 height 14
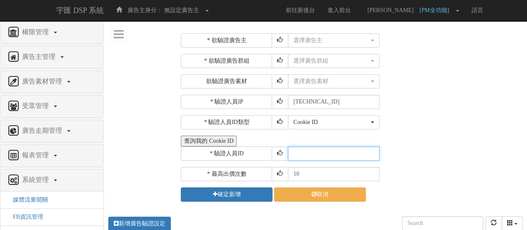
click at [329, 150] on input "text" at bounding box center [334, 153] width 92 height 14
paste input "CXR20250320164412993912"
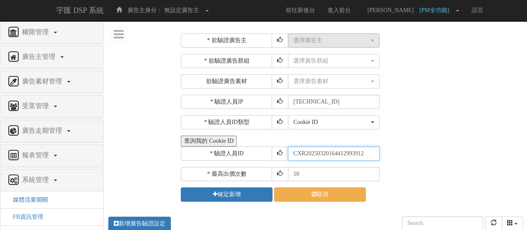
type input "CXR20250320164412993912"
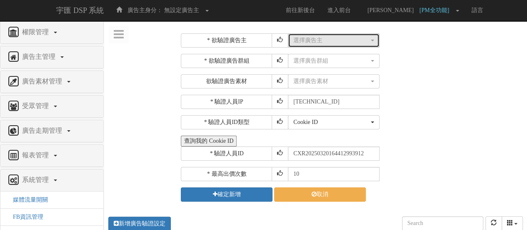
click at [312, 36] on div "選擇廣告主" at bounding box center [331, 40] width 76 height 8
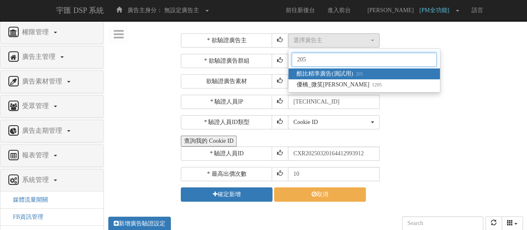
type input "205"
click at [380, 75] on link "酷比精準廣告(測試用) 205" at bounding box center [364, 73] width 152 height 11
select select "205"
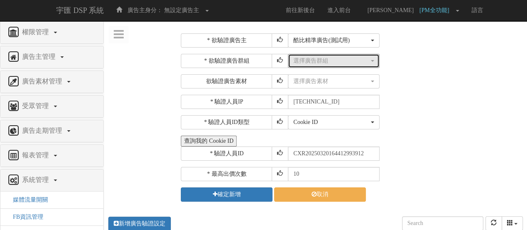
click at [350, 62] on div "選擇廣告群組" at bounding box center [331, 61] width 76 height 8
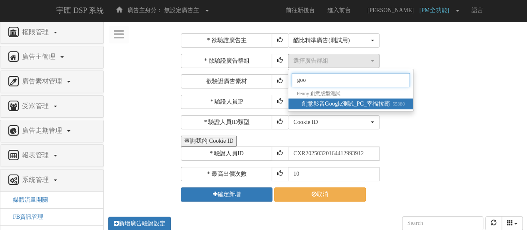
type input "goo"
click at [380, 106] on span "創意影音Google測試_PC_幸福拉霸 55380" at bounding box center [353, 104] width 103 height 8
select select "55380"
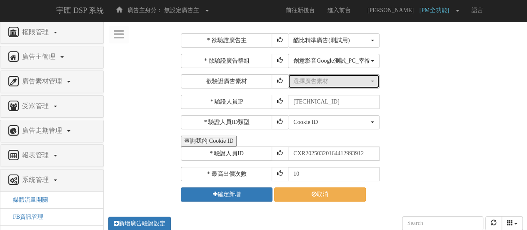
click at [342, 80] on div "選擇廣告素材" at bounding box center [331, 81] width 76 height 8
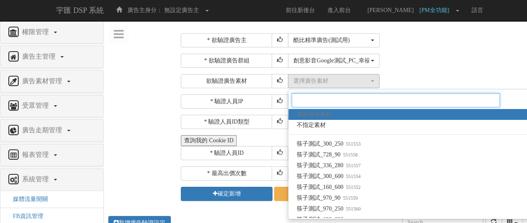
paste input "1575769"
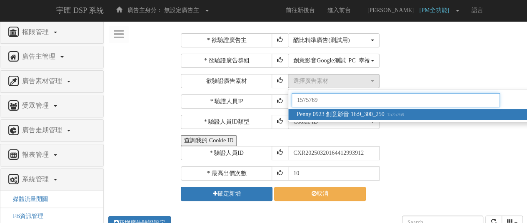
type input "1575769"
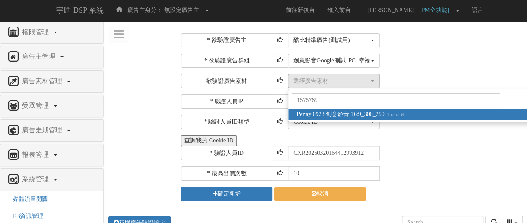
click at [338, 113] on span "Penny 0923 創意影音 16:9_300_250 1575769" at bounding box center [350, 114] width 107 height 8
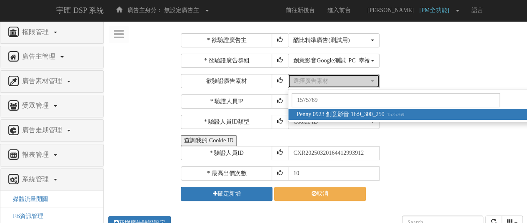
select select "1575769"
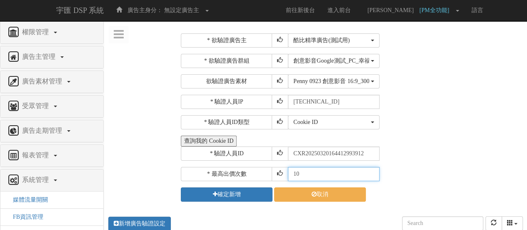
click at [313, 175] on input "10" at bounding box center [334, 174] width 92 height 14
type input "1"
type input "30"
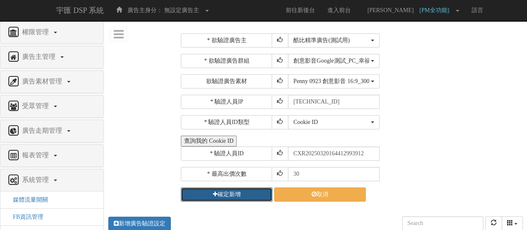
click at [232, 187] on button "確定新增" at bounding box center [227, 194] width 92 height 14
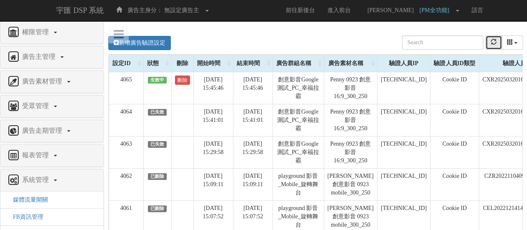
click at [494, 40] on icon "refresh" at bounding box center [494, 42] width 6 height 6
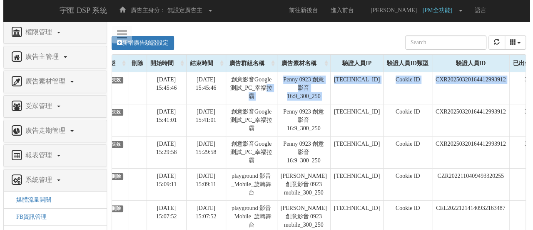
scroll to position [0, 108]
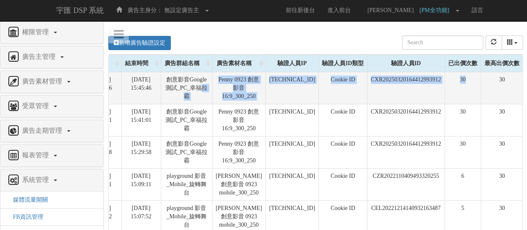
drag, startPoint x: 309, startPoint y: 91, endPoint x: 479, endPoint y: 87, distance: 170.4
click at [479, 87] on tr "4065 已失效 [DATE] 15:45:46 [DATE] 15:45:46 創意影音Google測試_PC_幸福拉霸 Penny 0923 創意影音 1…" at bounding box center [262, 88] width 522 height 32
click at [388, 92] on td "CXR20250320164412993912" at bounding box center [405, 88] width 77 height 32
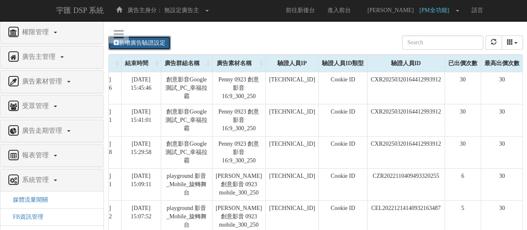
click at [155, 40] on link "新增廣告驗證設定" at bounding box center [139, 43] width 62 height 14
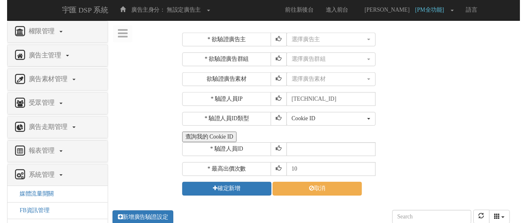
scroll to position [0, 102]
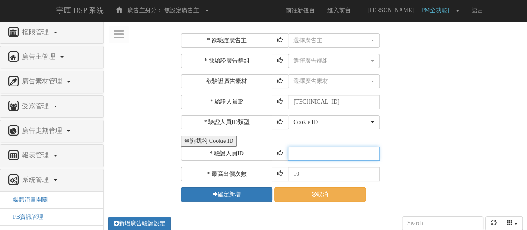
click at [338, 147] on input "text" at bounding box center [334, 153] width 92 height 14
paste input "CZR2022110409493320255"
type input "CZR2022110409493320255"
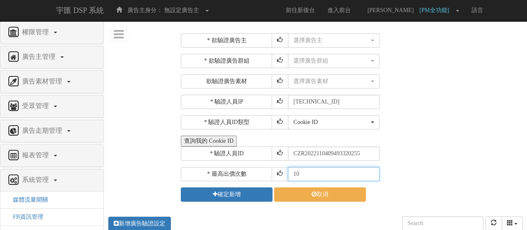
click at [323, 172] on input "10" at bounding box center [334, 174] width 92 height 14
type input "1"
type input "30"
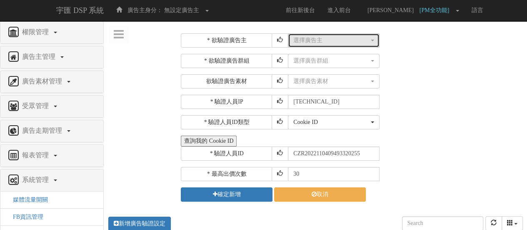
click at [310, 40] on div "選擇廣告主" at bounding box center [331, 40] width 76 height 8
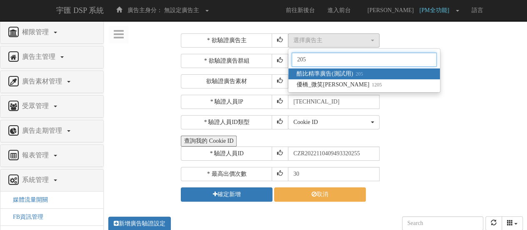
type input "205"
click at [329, 73] on span "酷比精準廣告(測試用) 205" at bounding box center [330, 74] width 66 height 8
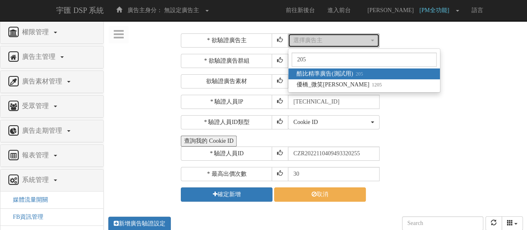
select select "205"
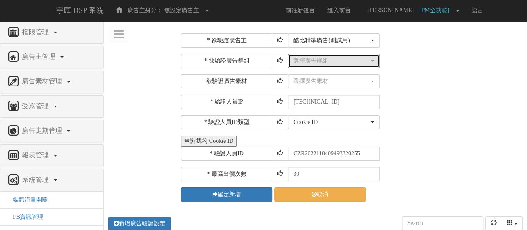
click at [325, 57] on div "選擇廣告群組" at bounding box center [331, 61] width 76 height 8
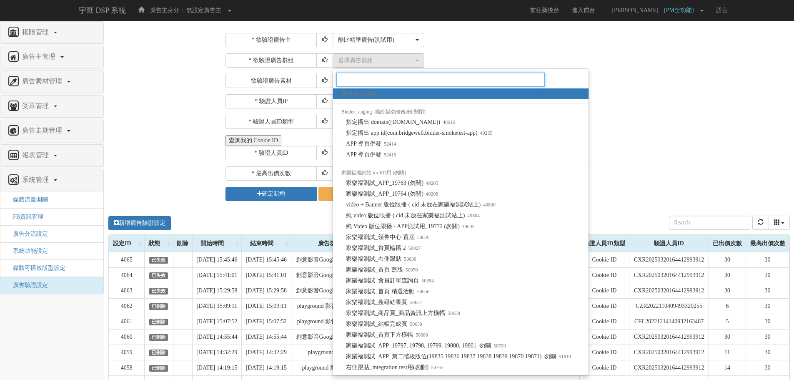
scroll to position [0, 0]
click at [527, 100] on div "* 驗證人員IP [TECHNICAL_ID]" at bounding box center [506, 101] width 562 height 14
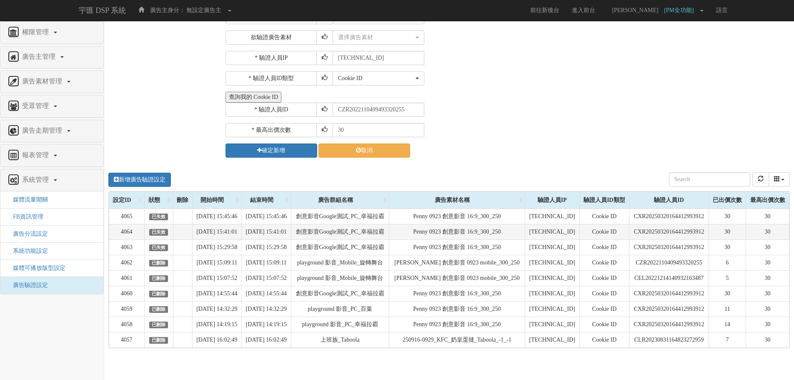
scroll to position [92, 0]
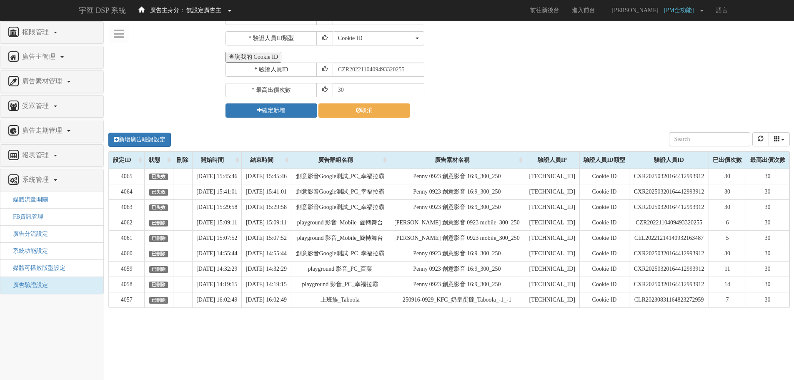
click at [170, 13] on span "廣告主身分：" at bounding box center [167, 10] width 35 height 6
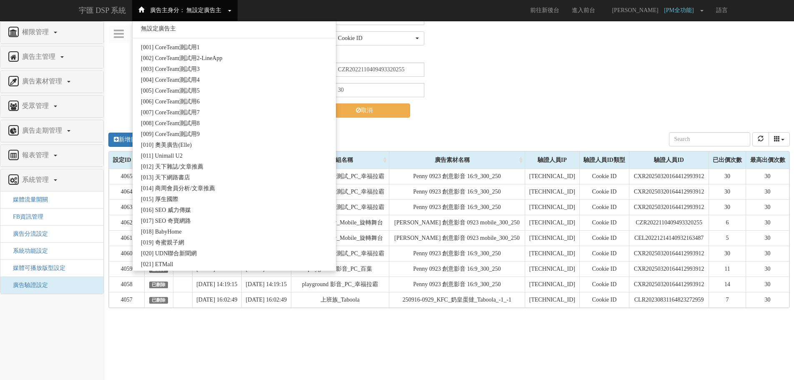
click at [123, 84] on div "* 欲驗證廣告主 選擇廣告主 特力+ 科技紫薇網 Momo Uniqlo EFShop 樂天 屈臣氏[PERSON_NAME] sinyi 信義房屋 S2_B…" at bounding box center [449, 158] width 690 height 430
